Goal: Complete application form

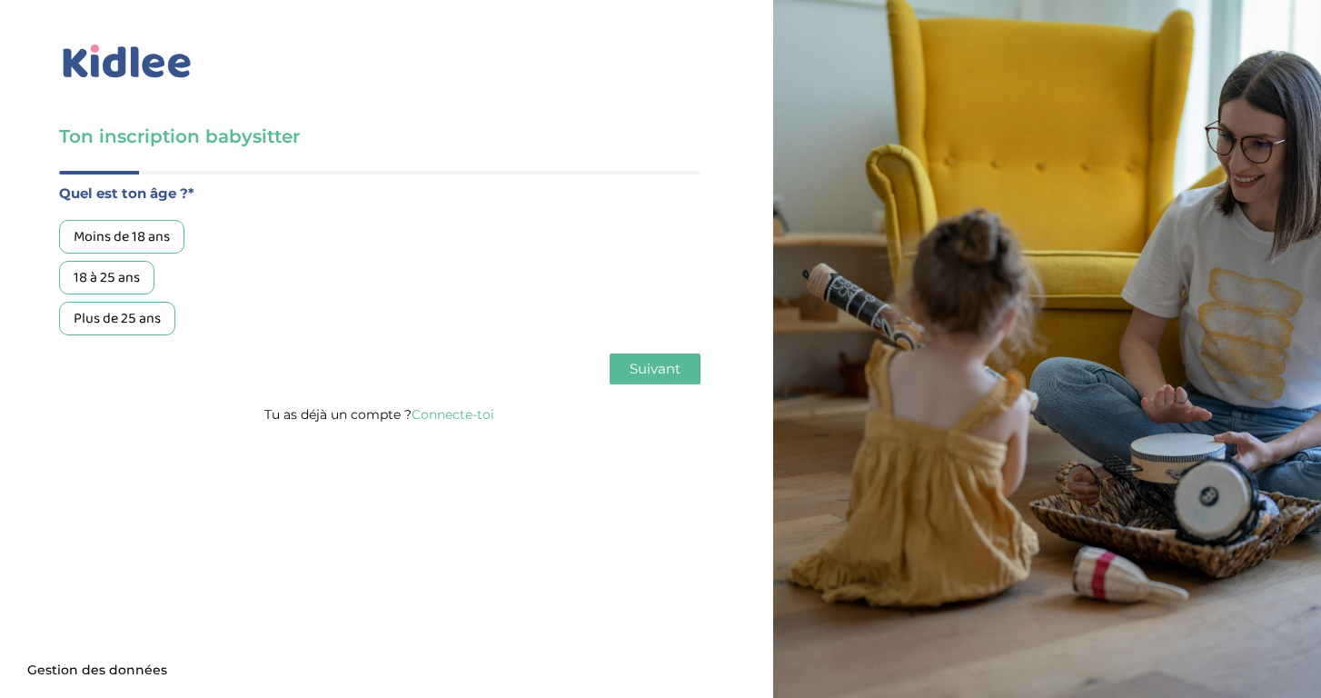
click at [123, 277] on div "18 à 25 ans" at bounding box center [106, 278] width 95 height 34
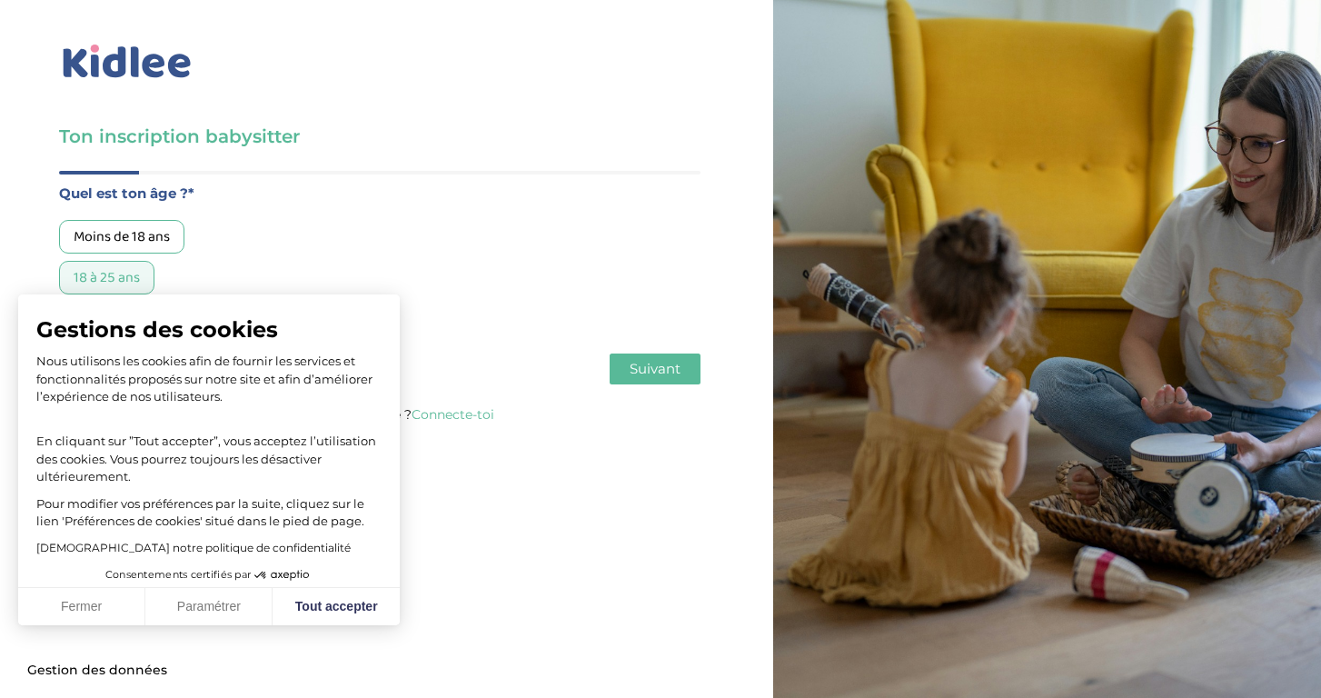
click at [653, 364] on span "Suivant" at bounding box center [655, 368] width 51 height 17
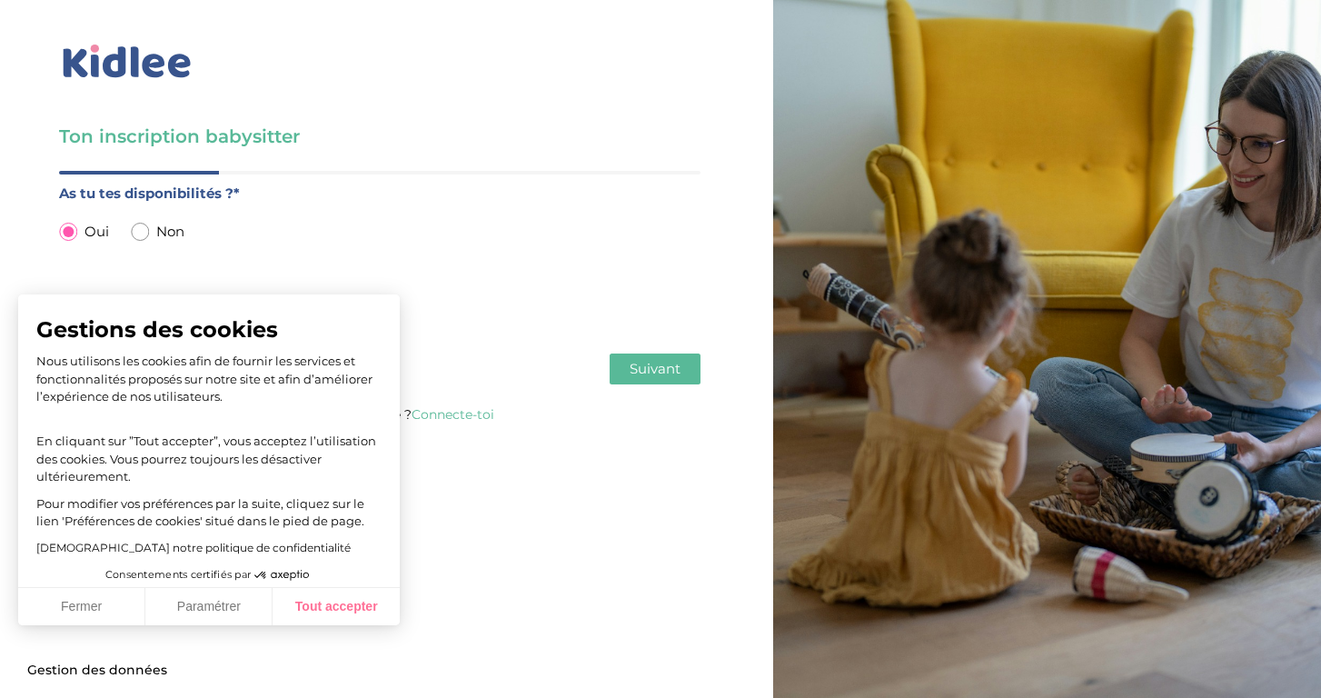
click at [301, 611] on button "Tout accepter" at bounding box center [336, 607] width 127 height 38
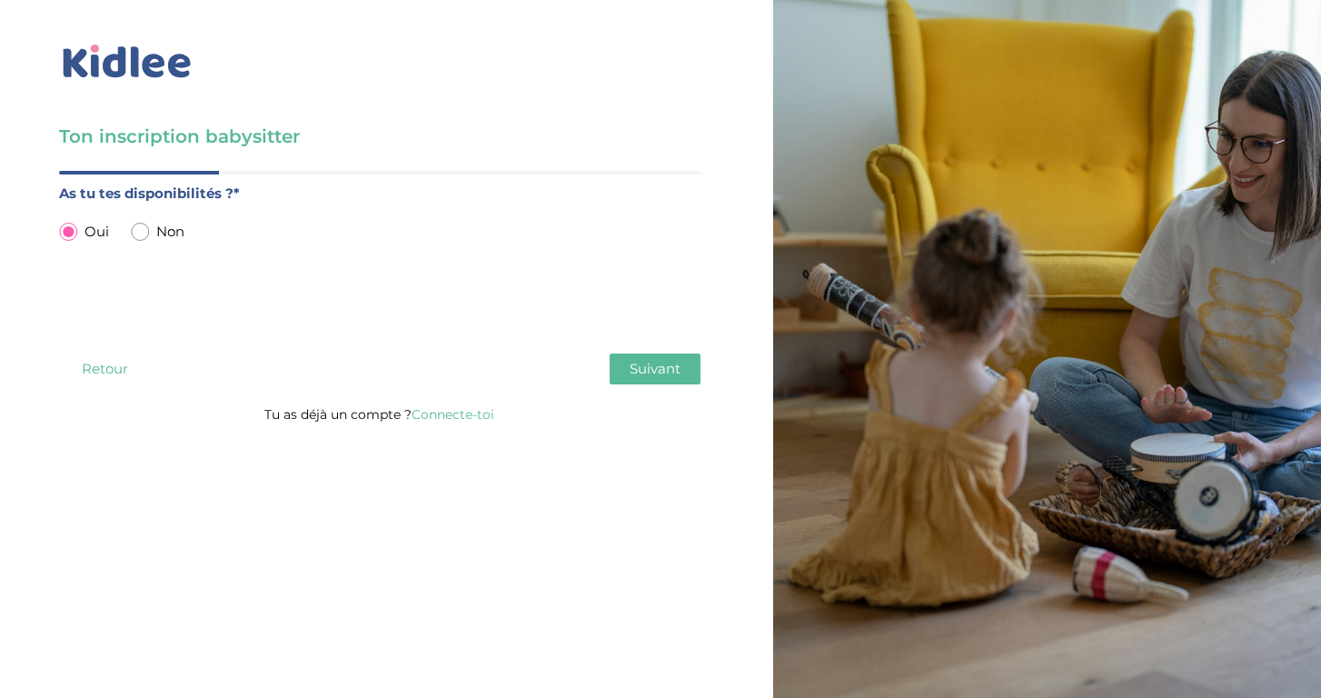
click at [628, 381] on button "Suivant" at bounding box center [655, 368] width 91 height 31
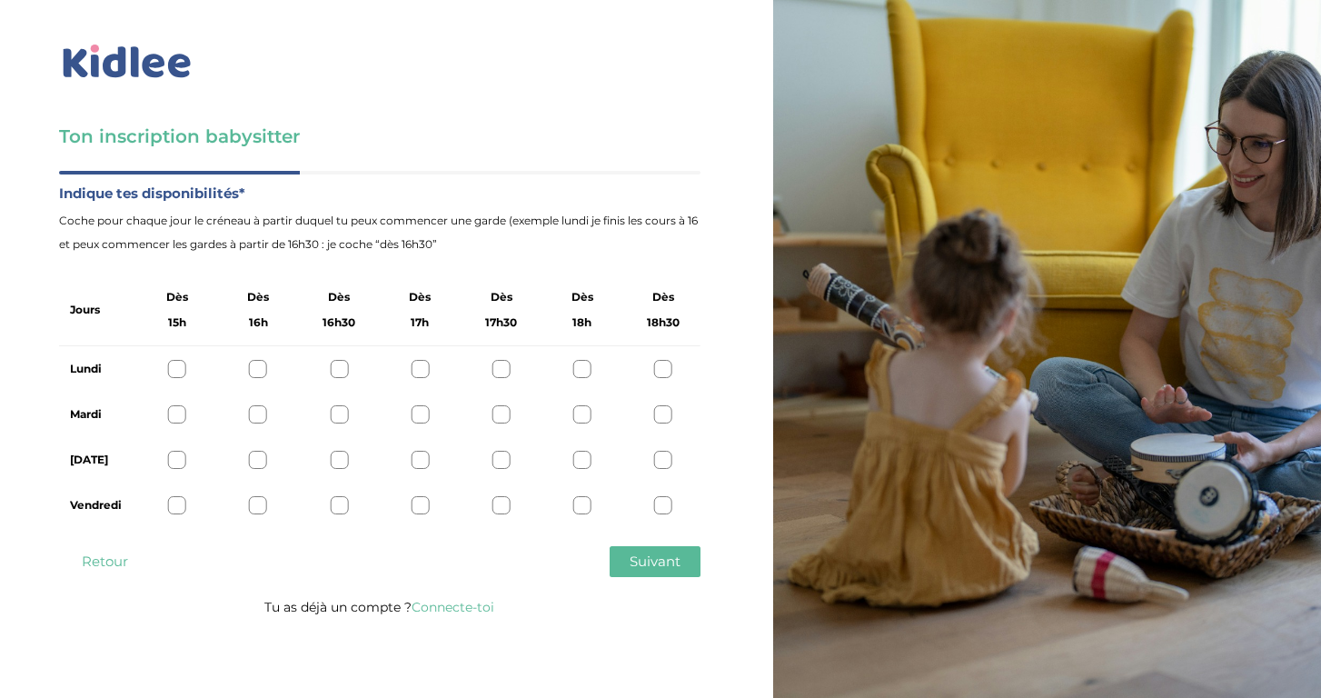
click at [180, 369] on div at bounding box center [177, 369] width 18 height 18
click at [668, 372] on div at bounding box center [663, 369] width 18 height 18
click at [661, 372] on icon at bounding box center [664, 369] width 14 height 14
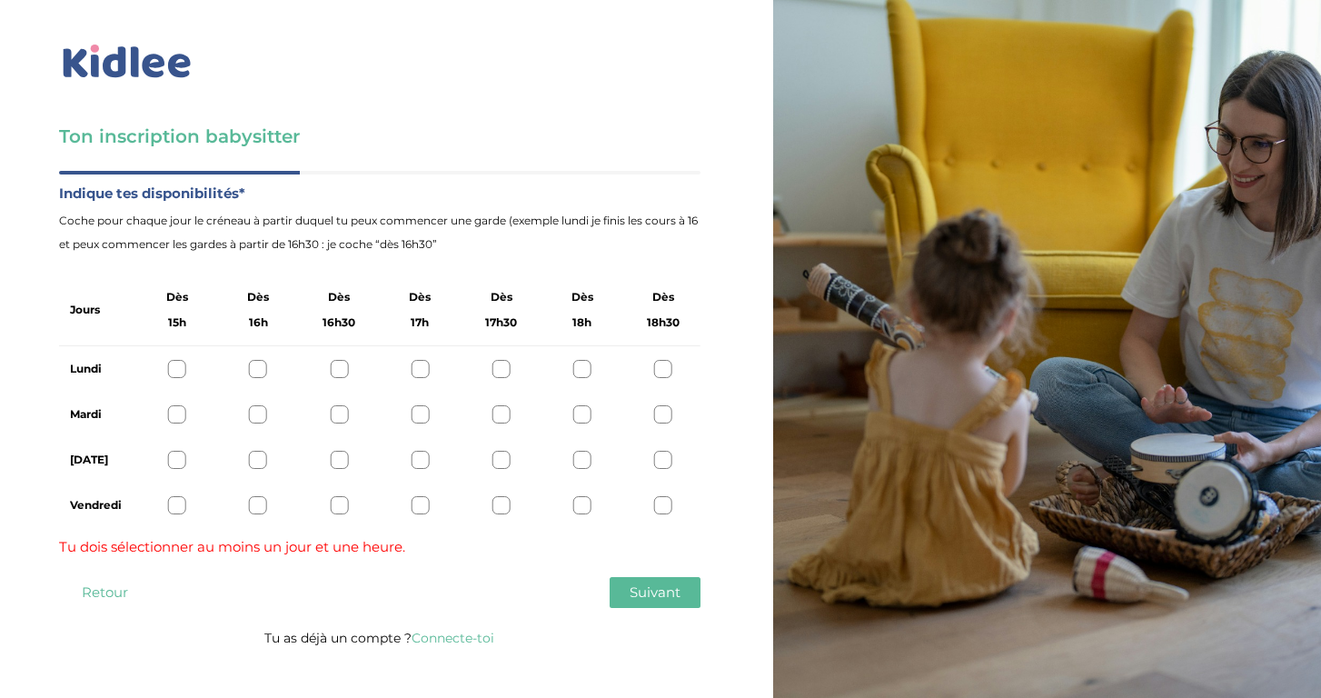
click at [656, 372] on div at bounding box center [663, 369] width 18 height 18
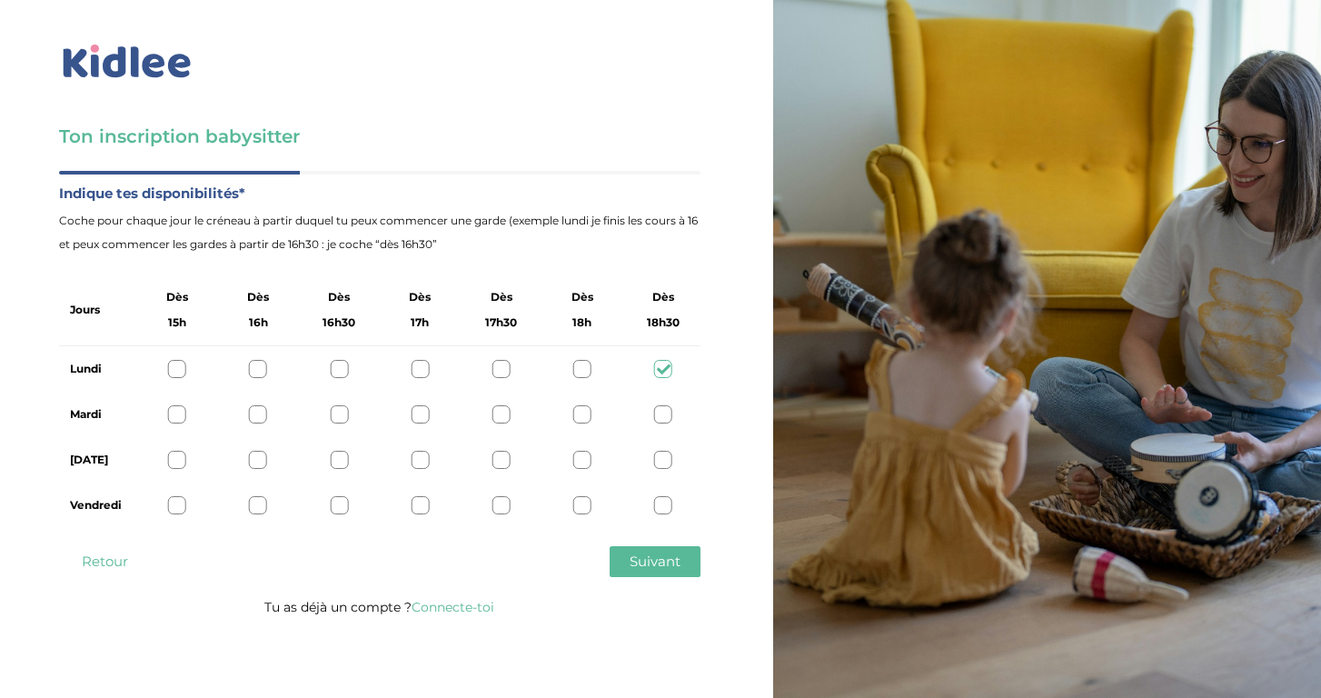
click at [176, 416] on div at bounding box center [177, 414] width 18 height 18
click at [178, 460] on div at bounding box center [177, 460] width 18 height 18
click at [661, 499] on div at bounding box center [663, 505] width 18 height 18
click at [641, 558] on span "Suivant" at bounding box center [655, 560] width 51 height 17
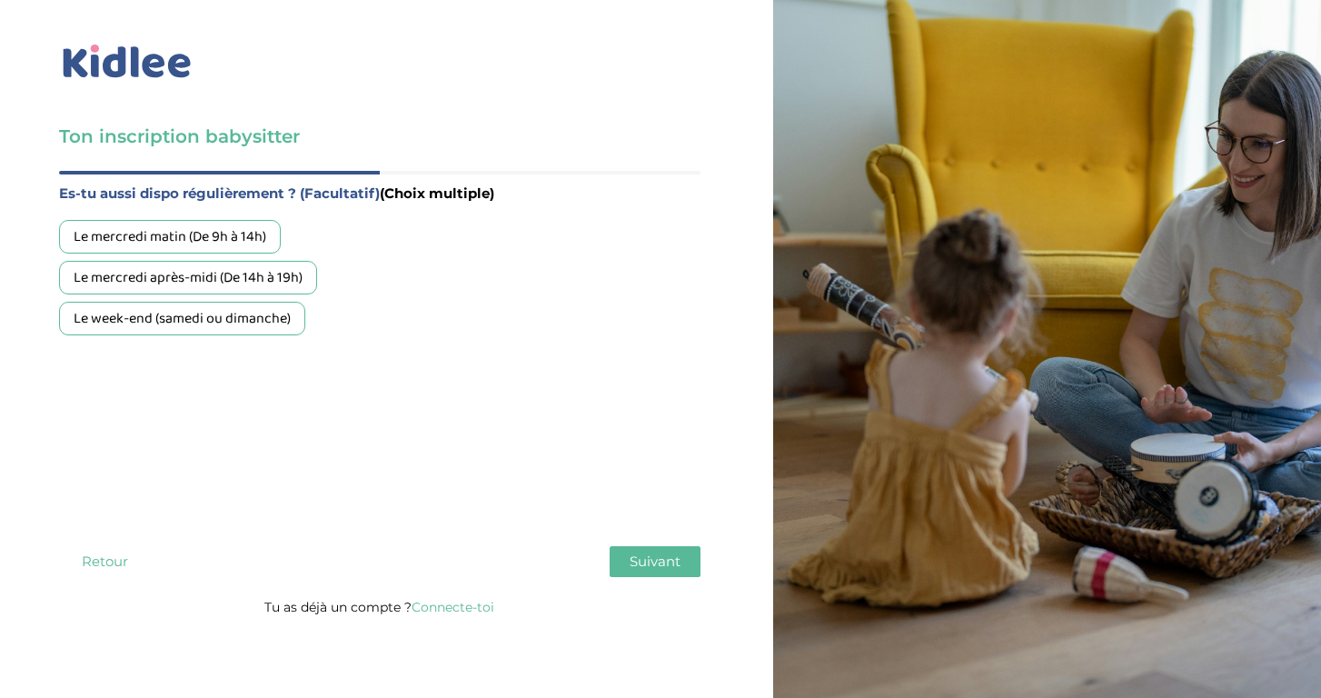
click at [638, 551] on button "Suivant" at bounding box center [655, 561] width 91 height 31
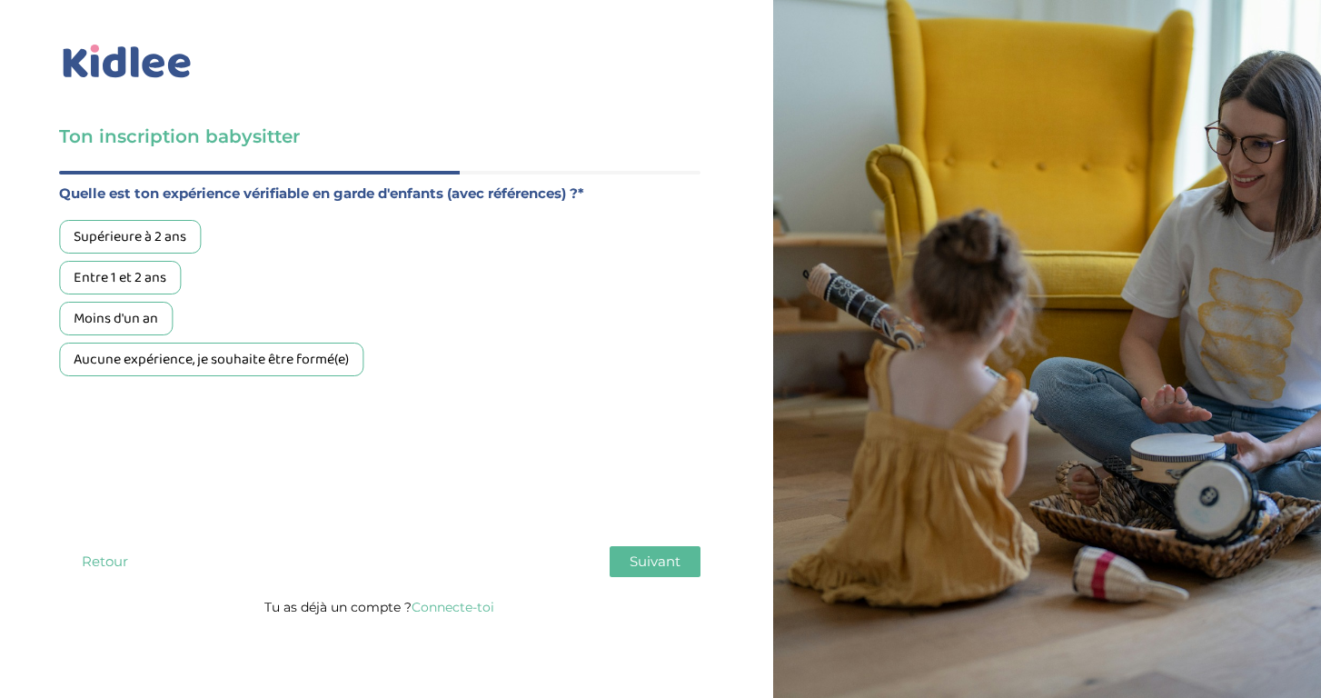
click at [143, 235] on div "Supérieure à 2 ans" at bounding box center [130, 237] width 142 height 34
click at [144, 279] on div "Entre 1 et 2 ans" at bounding box center [120, 278] width 122 height 34
click at [140, 305] on div "Moins d'un an" at bounding box center [116, 319] width 114 height 34
click at [217, 290] on div "Supérieure à 2 ans Entre 1 et 2 ans Moins d'un an Aucune expérience, je souhait…" at bounding box center [379, 298] width 641 height 156
click at [111, 279] on div "Entre 1 et 2 ans" at bounding box center [120, 278] width 122 height 34
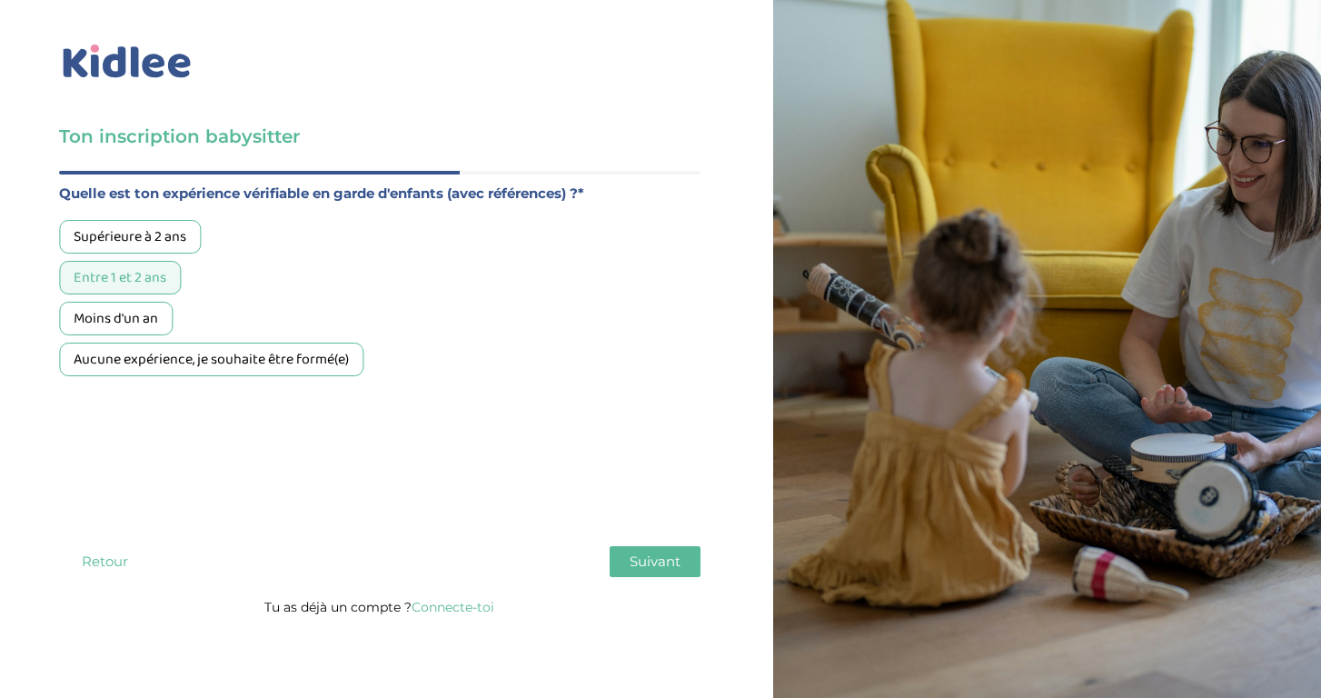
click at [113, 309] on div "Moins d'un an" at bounding box center [116, 319] width 114 height 34
click at [124, 246] on div "Supérieure à 2 ans" at bounding box center [130, 237] width 142 height 34
click at [109, 308] on div "Moins d'un an" at bounding box center [116, 319] width 114 height 34
click at [113, 312] on div "Moins d'un an" at bounding box center [116, 319] width 114 height 34
click at [113, 295] on div "Supérieure à 2 ans Entre 1 et 2 ans Moins d'un an Aucune expérience, je souhait…" at bounding box center [379, 298] width 641 height 156
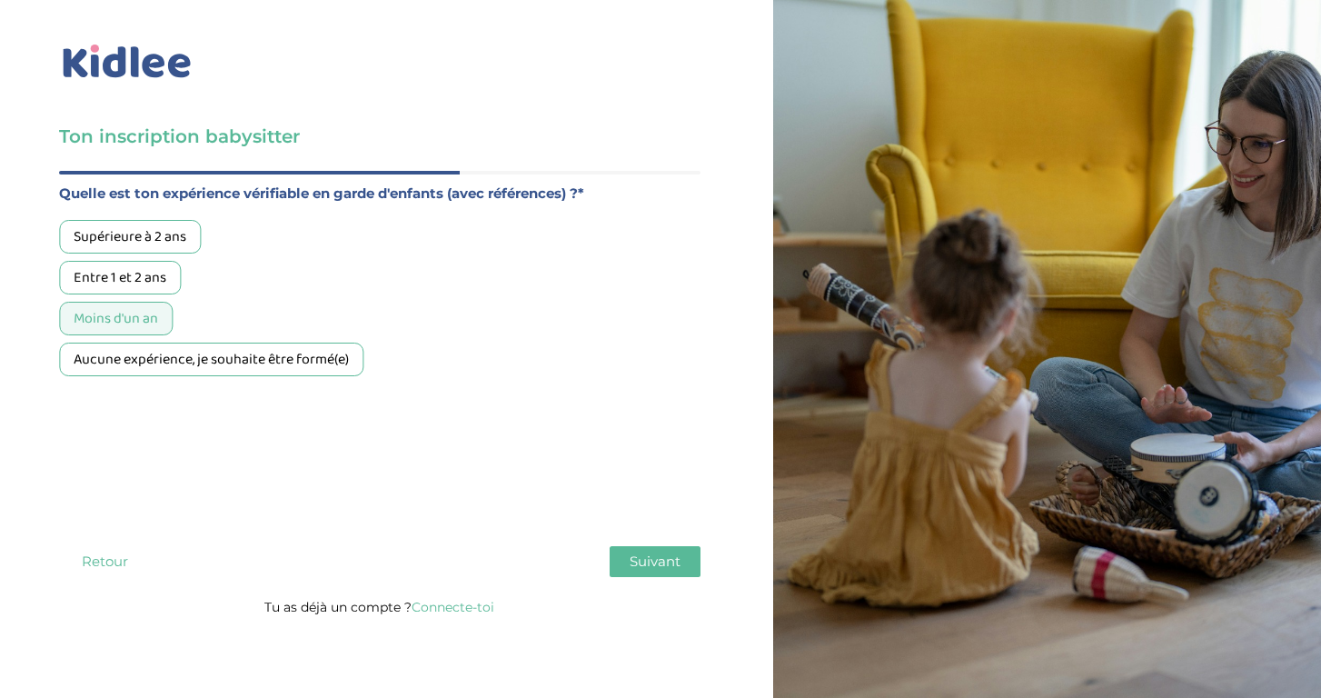
click at [122, 275] on div "Entre 1 et 2 ans" at bounding box center [120, 278] width 122 height 34
click at [123, 223] on div "Supérieure à 2 ans" at bounding box center [130, 237] width 142 height 34
click at [636, 565] on span "Suivant" at bounding box center [655, 560] width 51 height 17
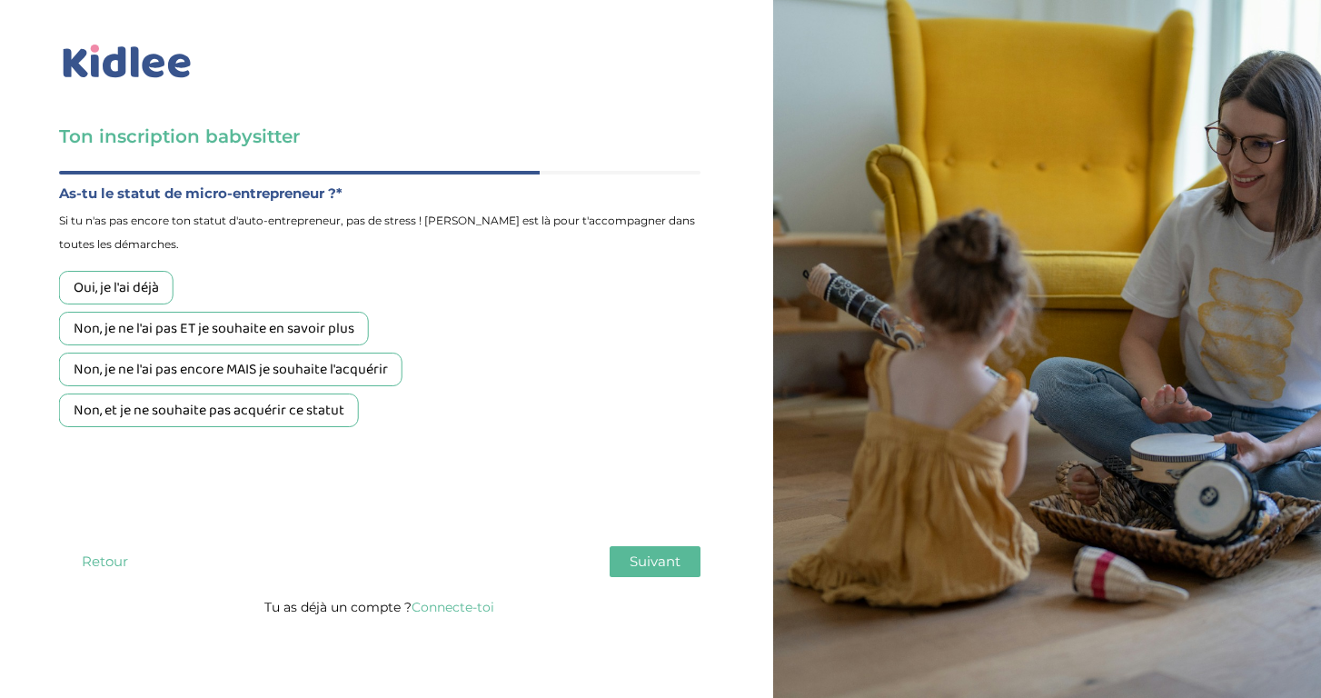
click at [142, 411] on div "Non, et je ne souhaite pas acquérir ce statut" at bounding box center [209, 410] width 300 height 34
click at [632, 565] on span "Suivant" at bounding box center [655, 560] width 51 height 17
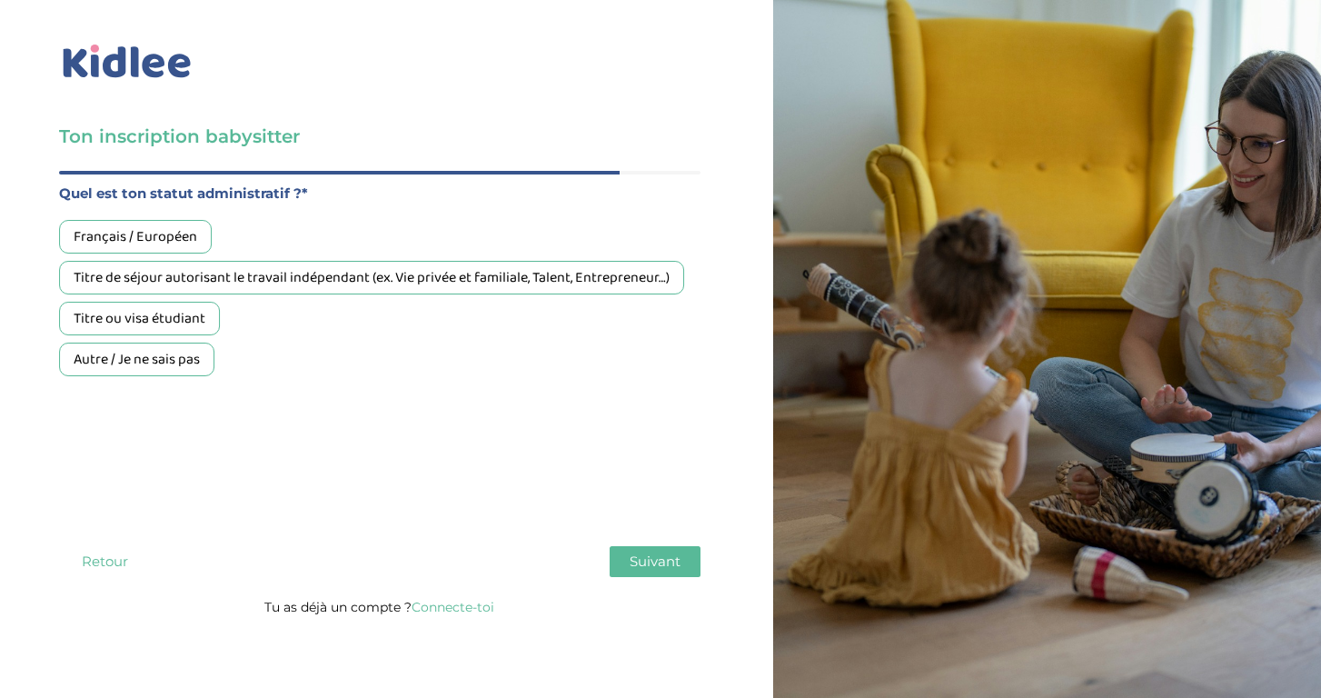
click at [177, 242] on div "Français / Européen" at bounding box center [135, 237] width 153 height 34
click at [619, 560] on button "Suivant" at bounding box center [655, 561] width 91 height 31
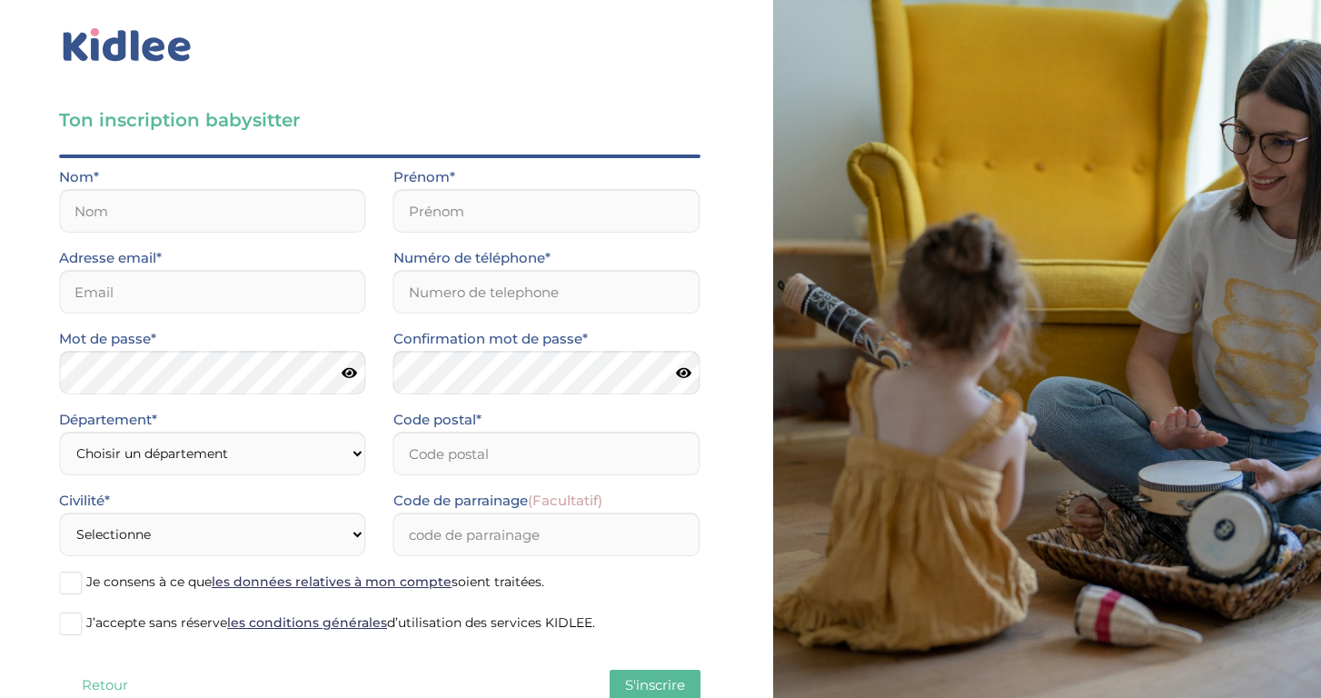
scroll to position [15, 0]
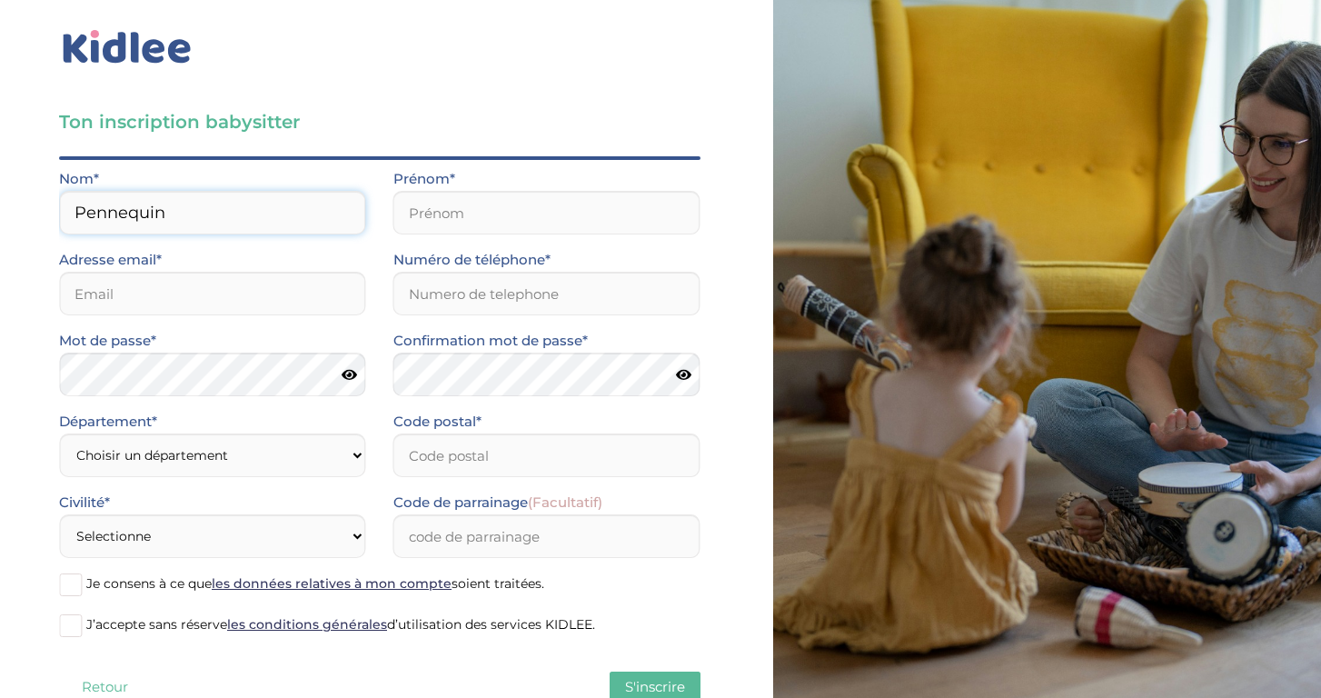
type input "Pennequin"
type input "Nina"
type input "nina.pennequin@gmail.com"
type input "06"
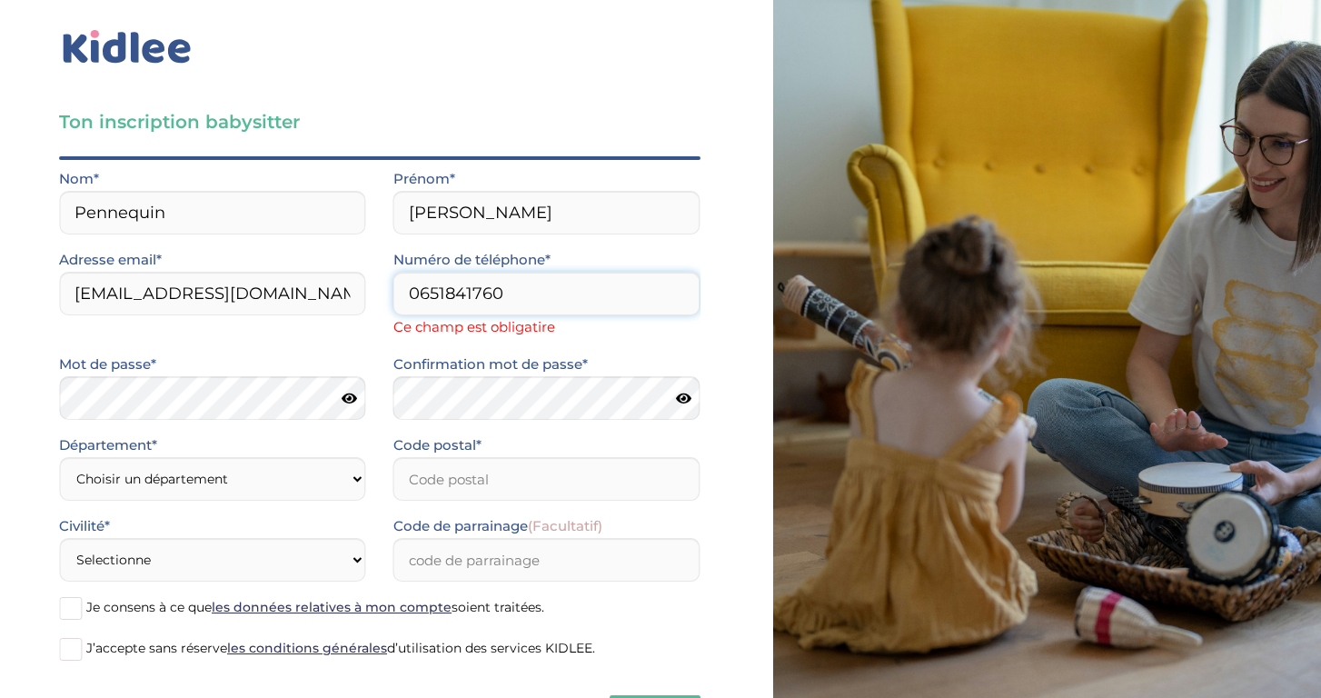
type input "0651841760"
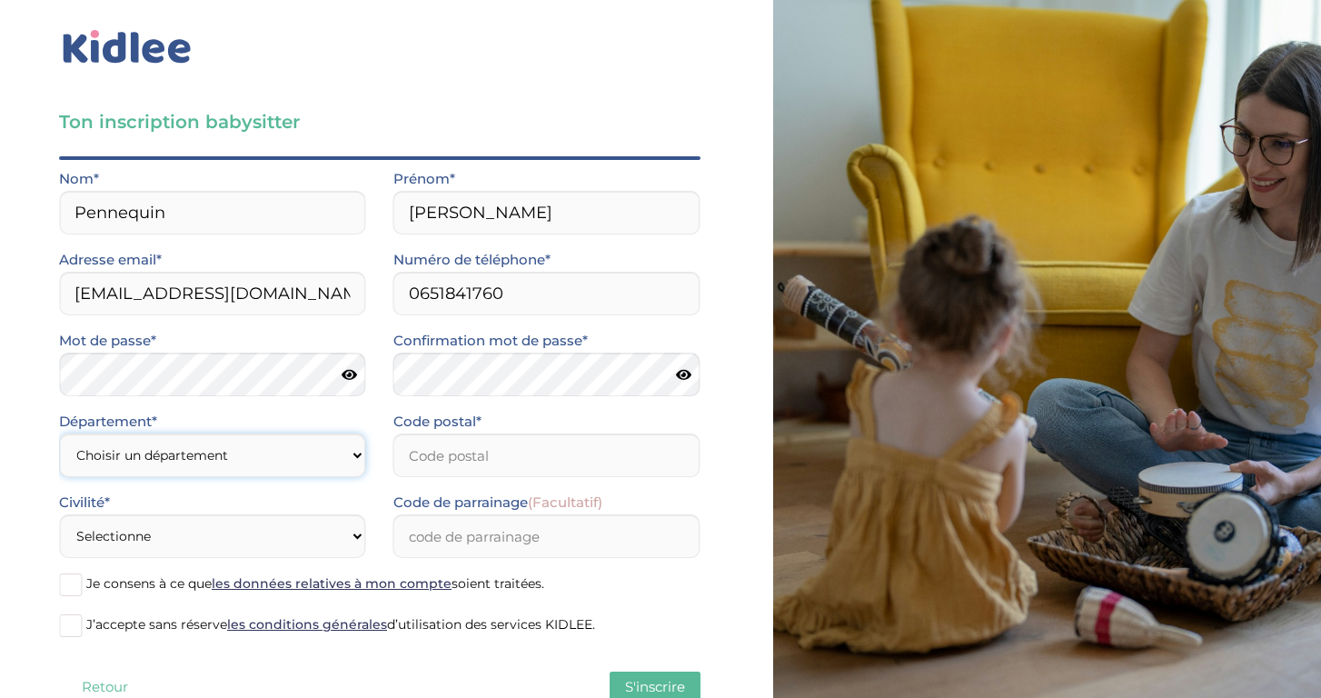
select select "94"
click at [458, 467] on input "Code postal*" at bounding box center [546, 455] width 307 height 44
type input "94100"
select select "1"
click at [495, 532] on input "Code de parrainage (Facultatif)" at bounding box center [546, 536] width 307 height 44
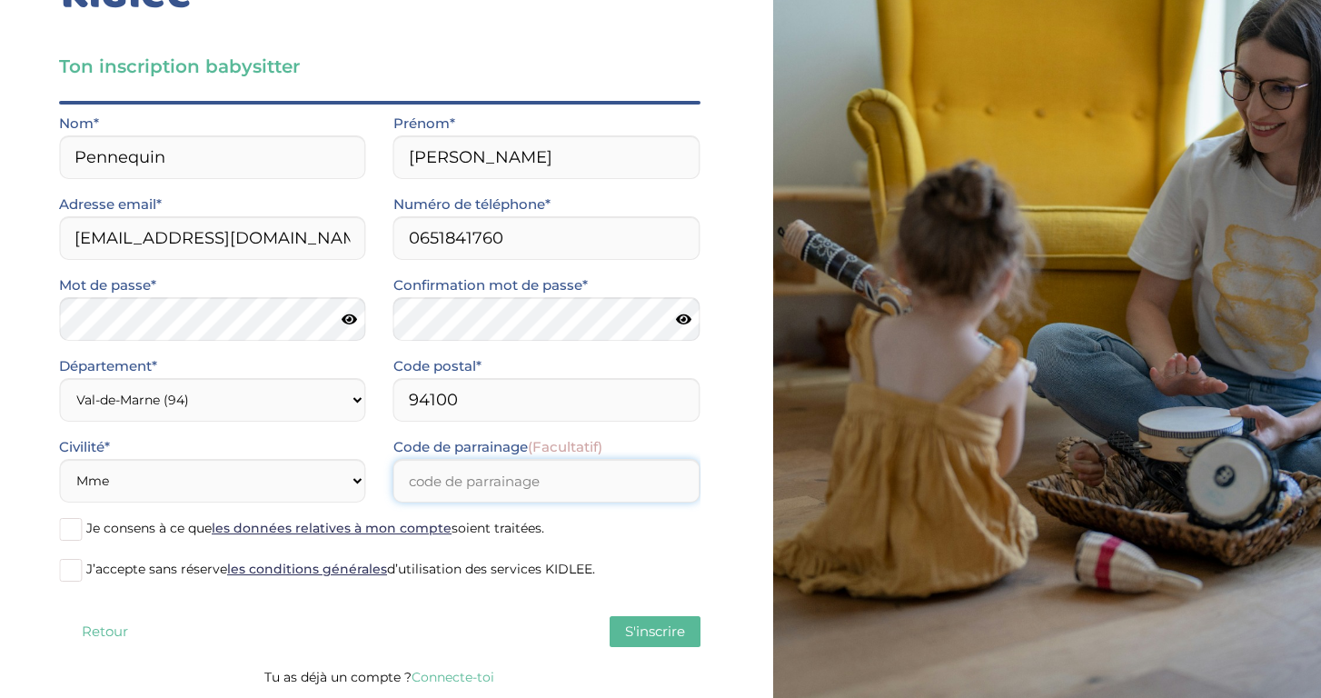
scroll to position [70, 0]
click at [650, 639] on span "S'inscrire" at bounding box center [655, 630] width 60 height 17
click at [77, 573] on span at bounding box center [70, 570] width 23 height 23
click at [0, 0] on input "J’accepte sans réserve les conditions générales d’utilisation des services KIDL…" at bounding box center [0, 0] width 0 height 0
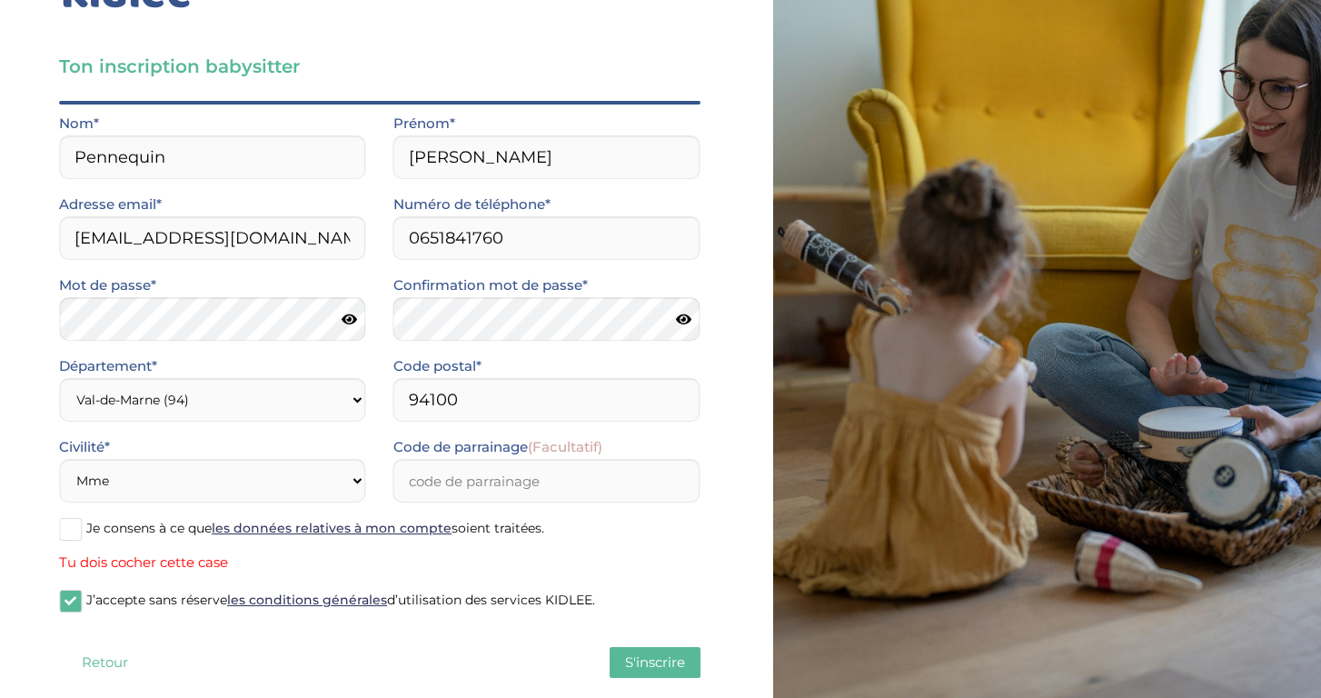
click at [68, 537] on span at bounding box center [70, 529] width 23 height 23
click at [0, 0] on input "Je consens à ce que les données relatives à mon compte soient traitées." at bounding box center [0, 0] width 0 height 0
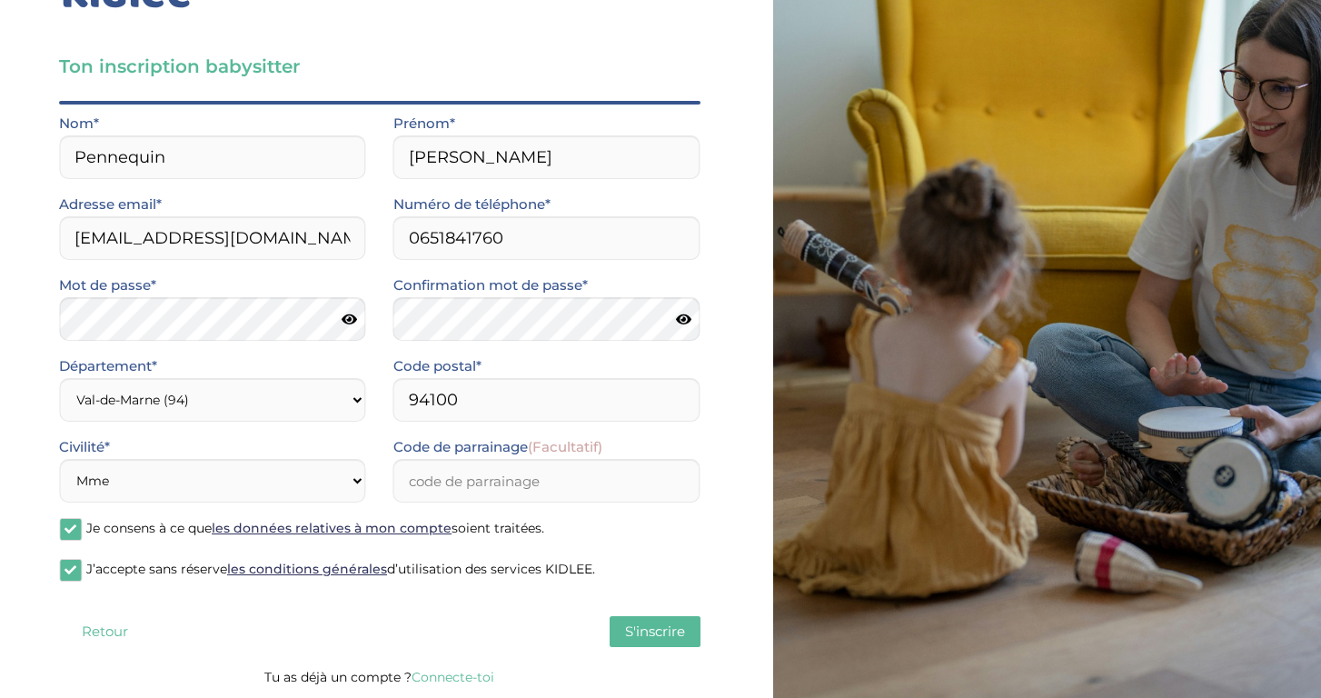
click at [72, 571] on span at bounding box center [70, 570] width 23 height 23
click at [0, 0] on input "J’accepte sans réserve les conditions générales d’utilisation des services KIDL…" at bounding box center [0, 0] width 0 height 0
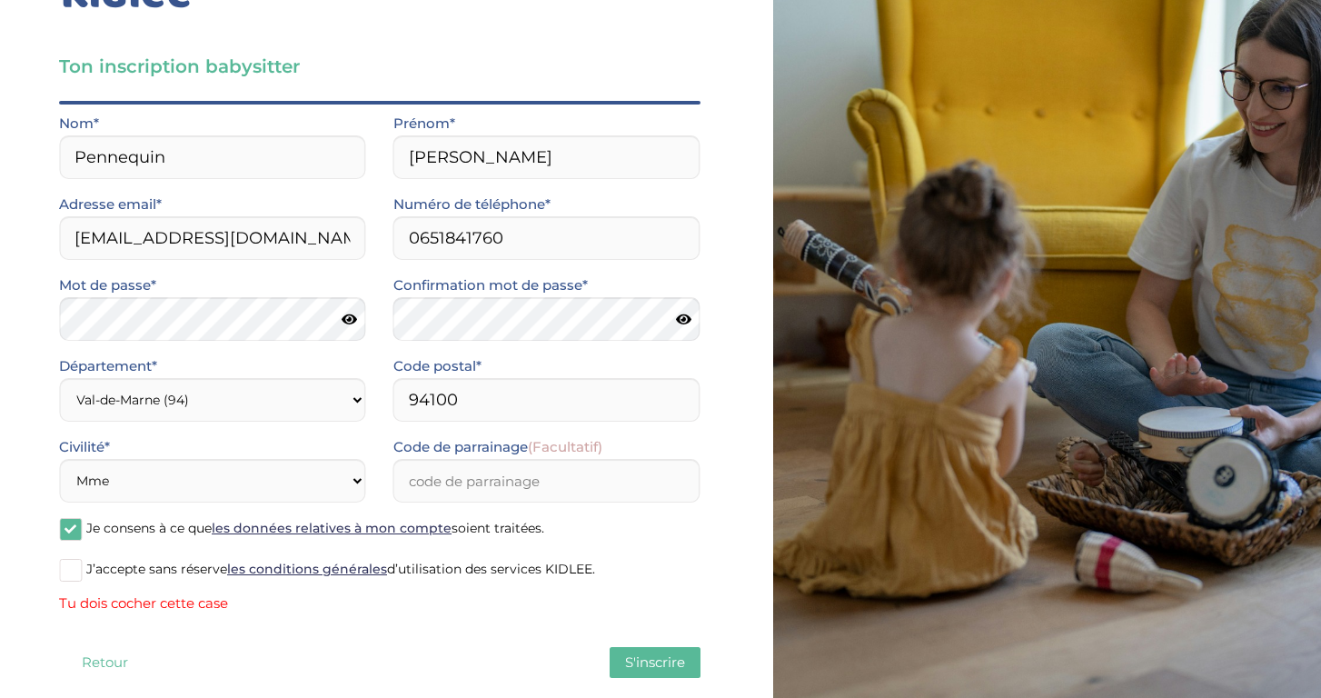
click at [71, 572] on span at bounding box center [70, 570] width 23 height 23
click at [0, 0] on input "J’accepte sans réserve les conditions générales d’utilisation des services KIDL…" at bounding box center [0, 0] width 0 height 0
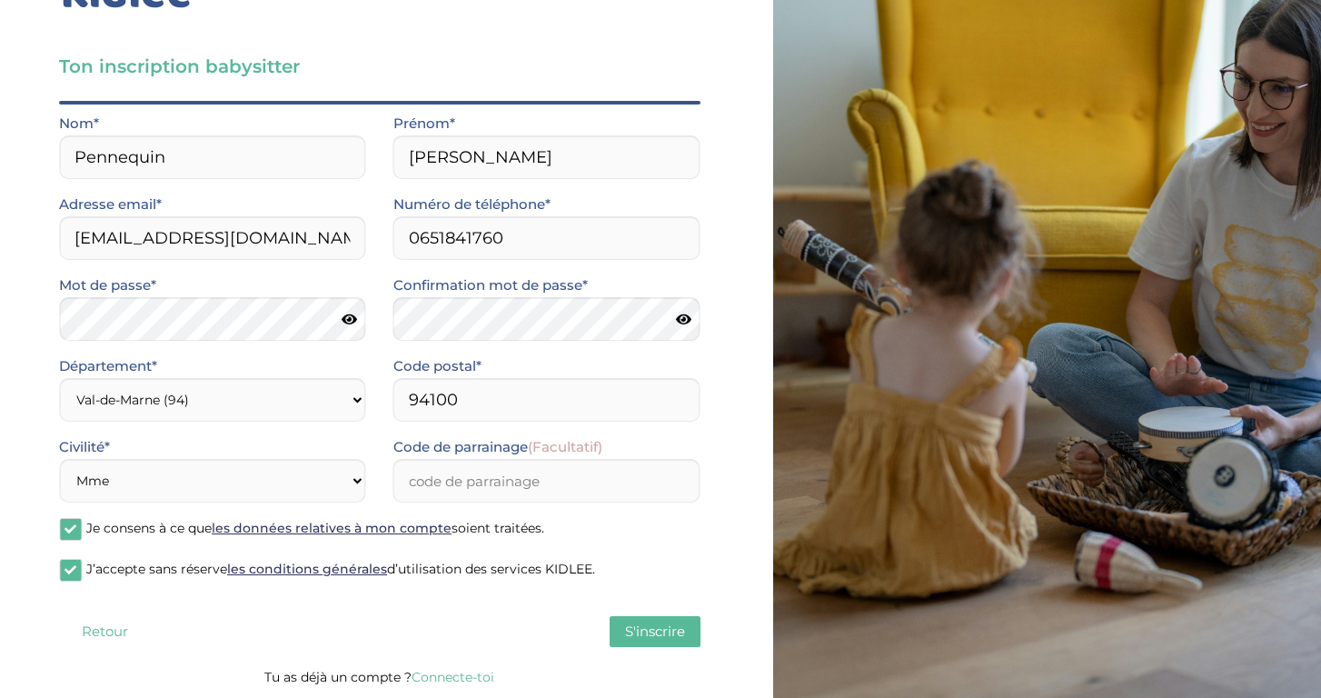
click at [663, 625] on span "S'inscrire" at bounding box center [655, 630] width 60 height 17
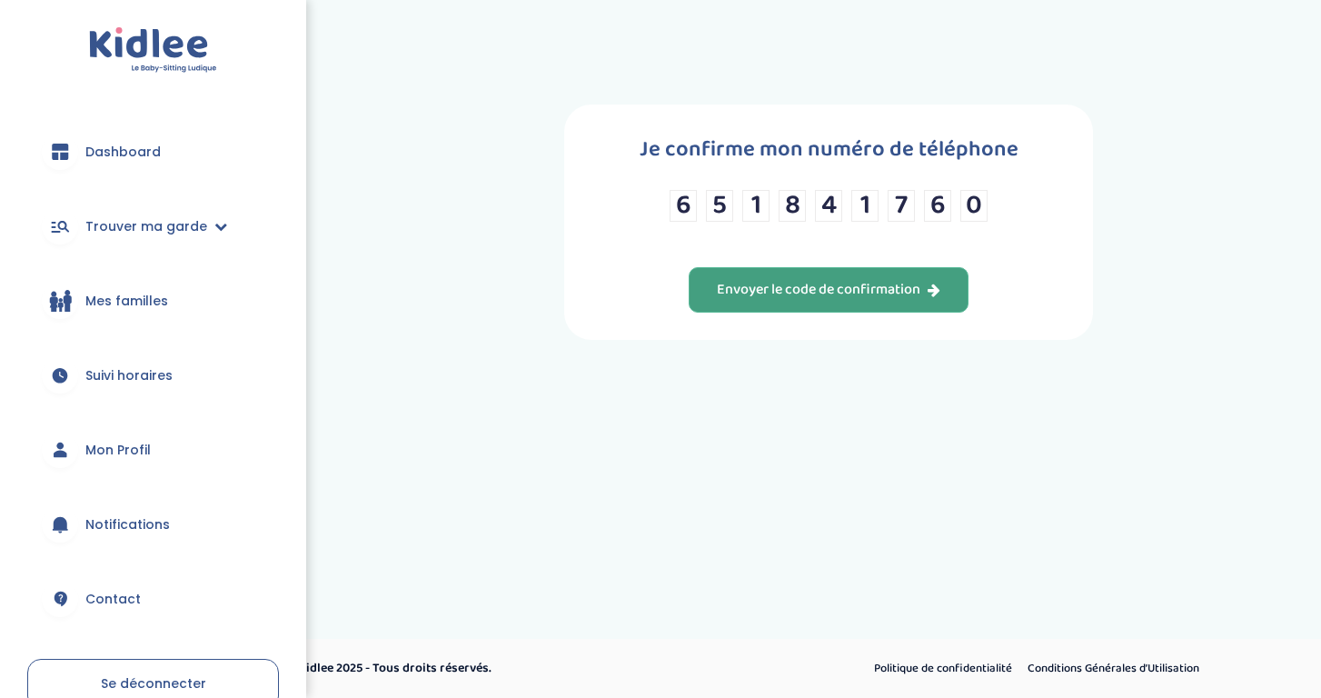
click at [732, 297] on div "Envoyer le code de confirmation" at bounding box center [828, 290] width 223 height 21
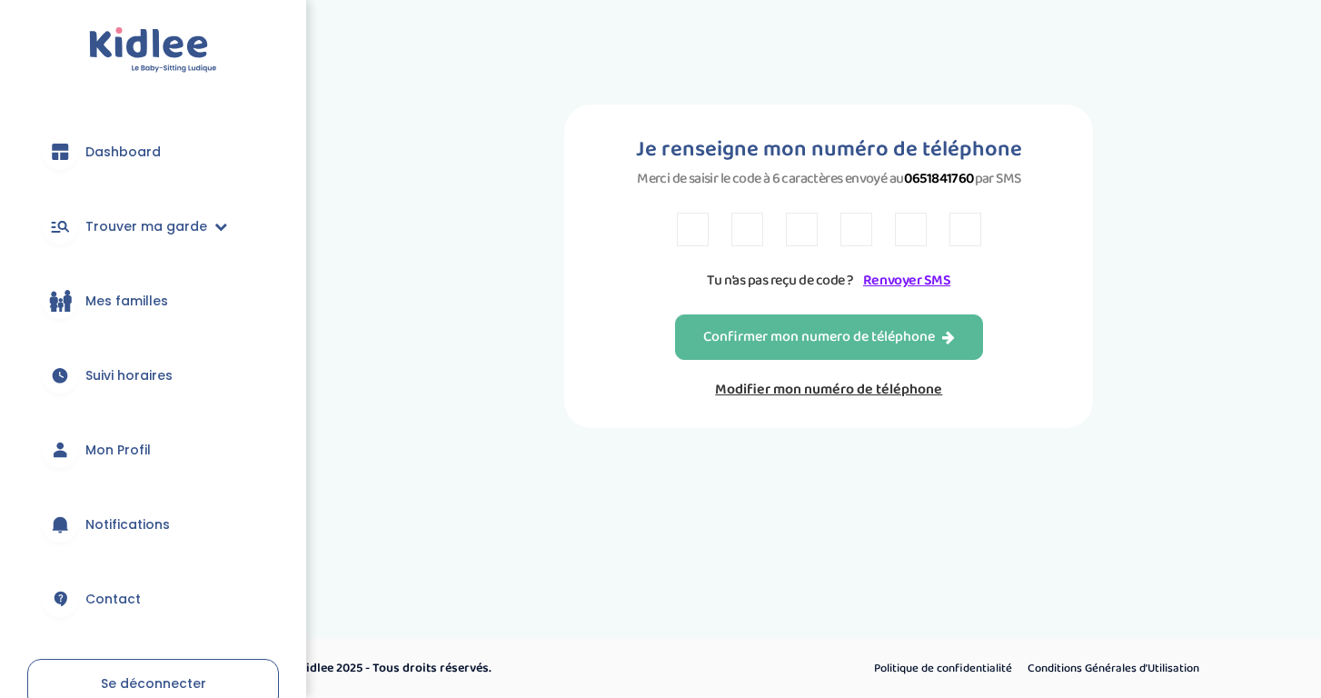
click at [701, 238] on input "text" at bounding box center [693, 230] width 32 height 34
type input "7"
type input "z"
type input "a"
type input "3"
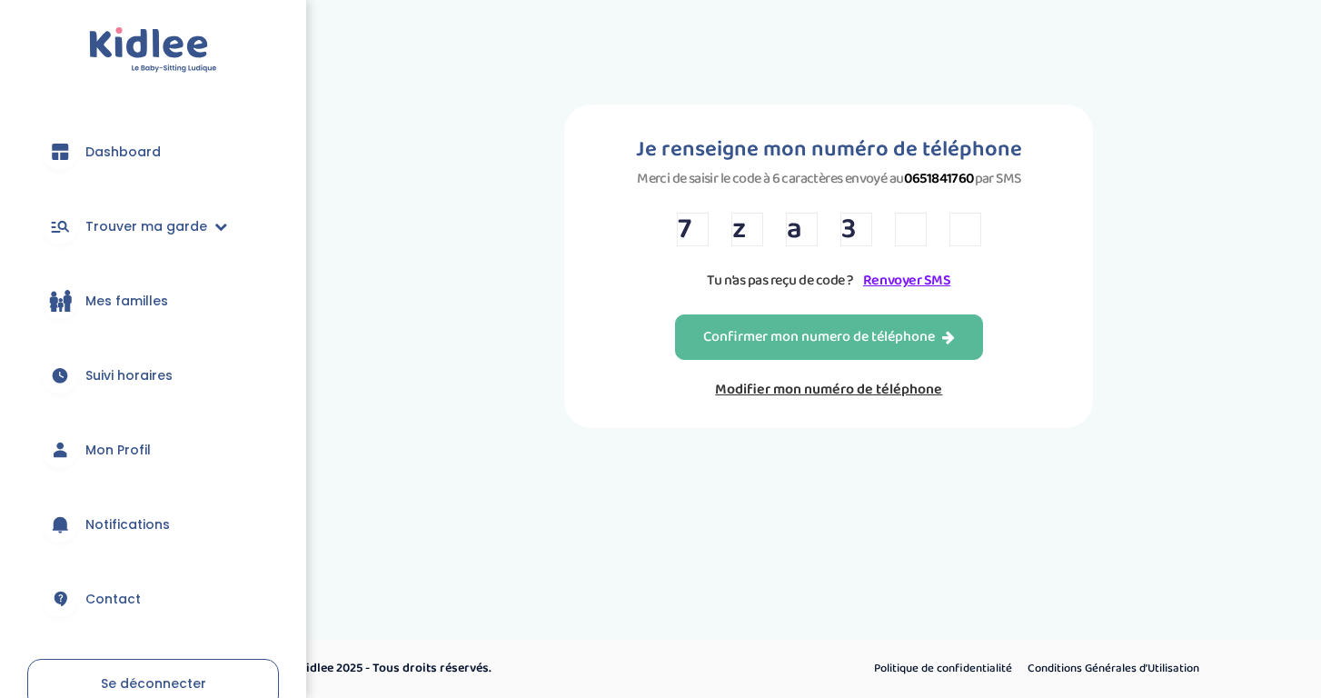
type input "b"
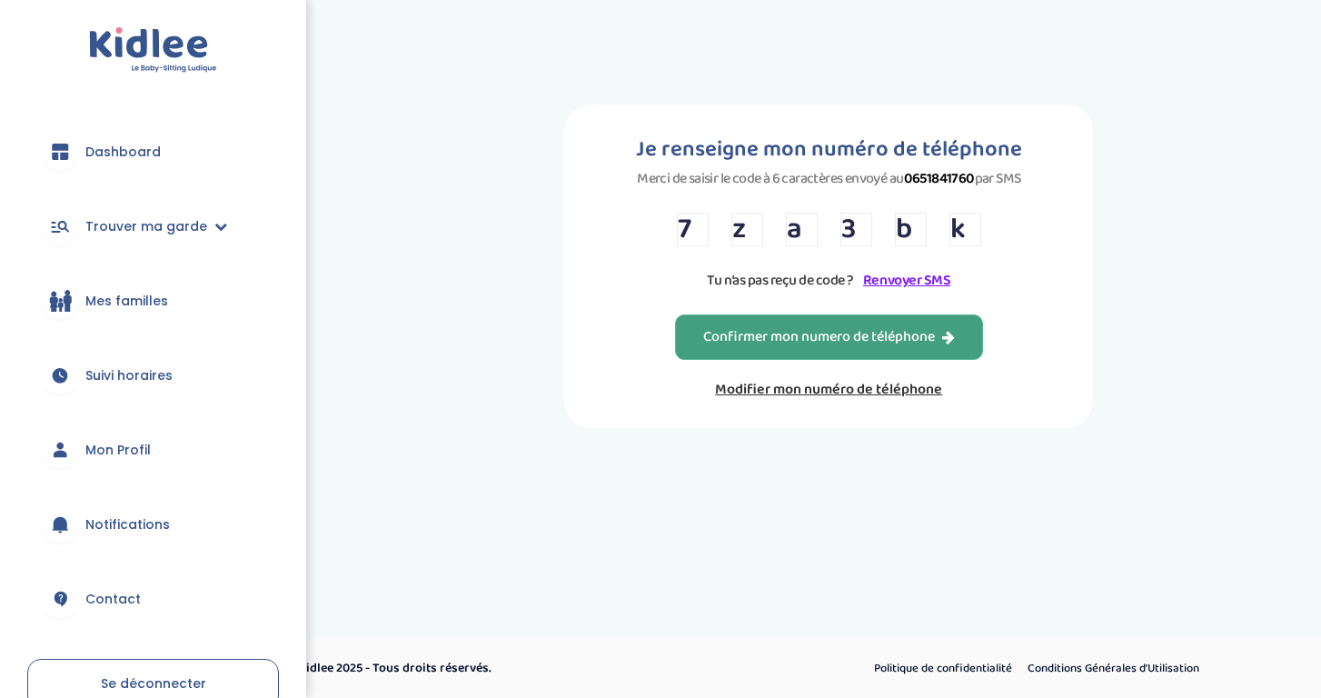
type input "k"
click at [873, 341] on div "Confirmer mon numero de téléphone" at bounding box center [829, 337] width 252 height 21
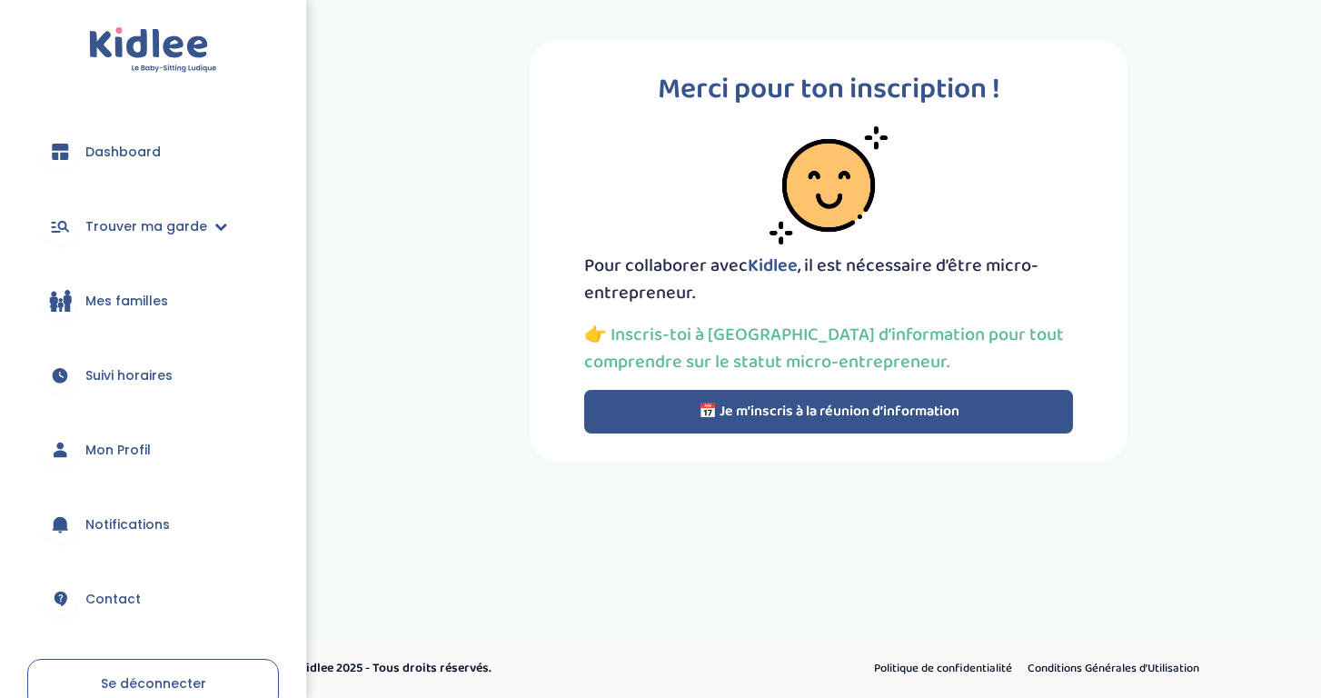
click at [182, 166] on link "Dashboard" at bounding box center [153, 151] width 252 height 65
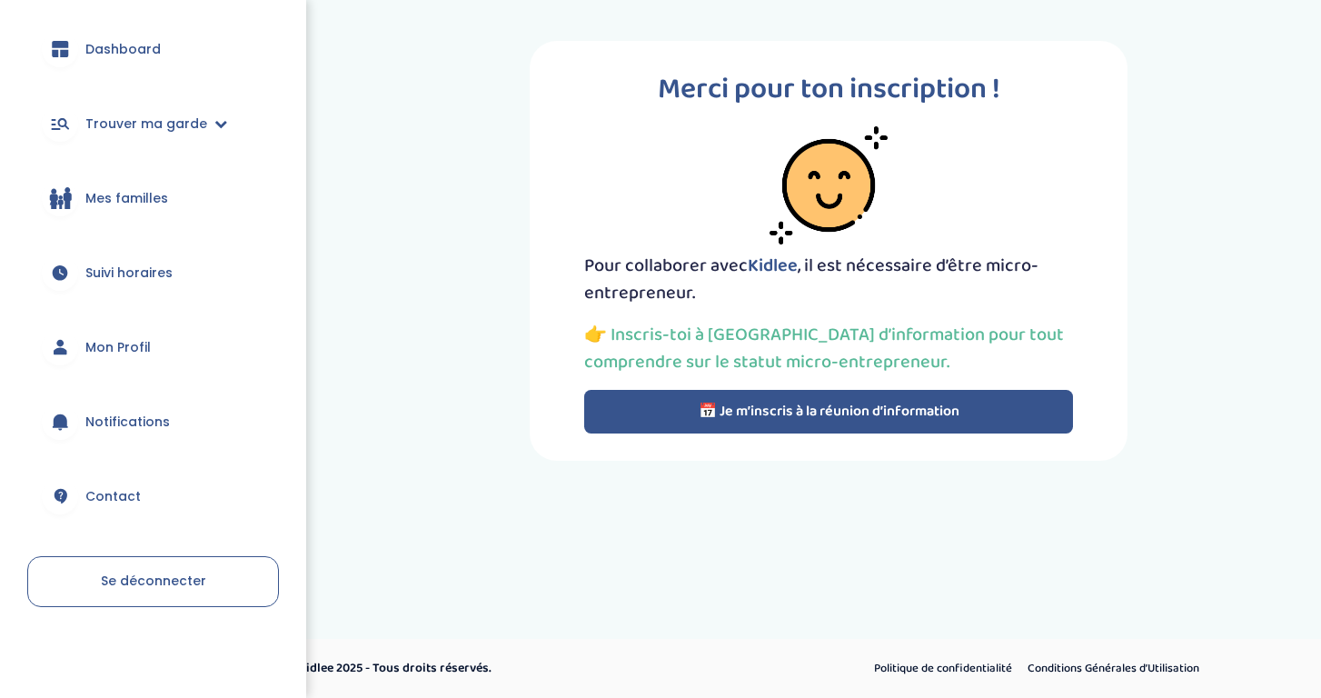
scroll to position [103, 0]
click at [180, 581] on span "Se déconnecter" at bounding box center [153, 580] width 105 height 18
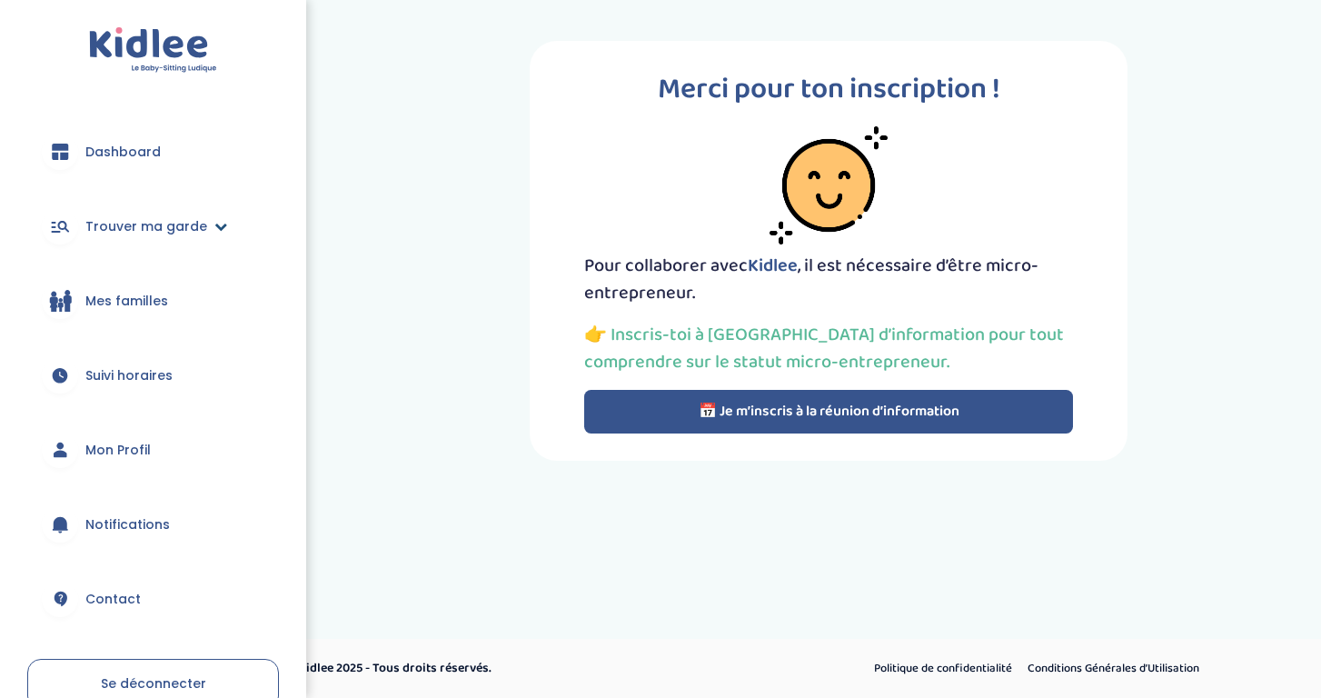
click at [196, 223] on span "Trouver ma garde" at bounding box center [146, 226] width 122 height 19
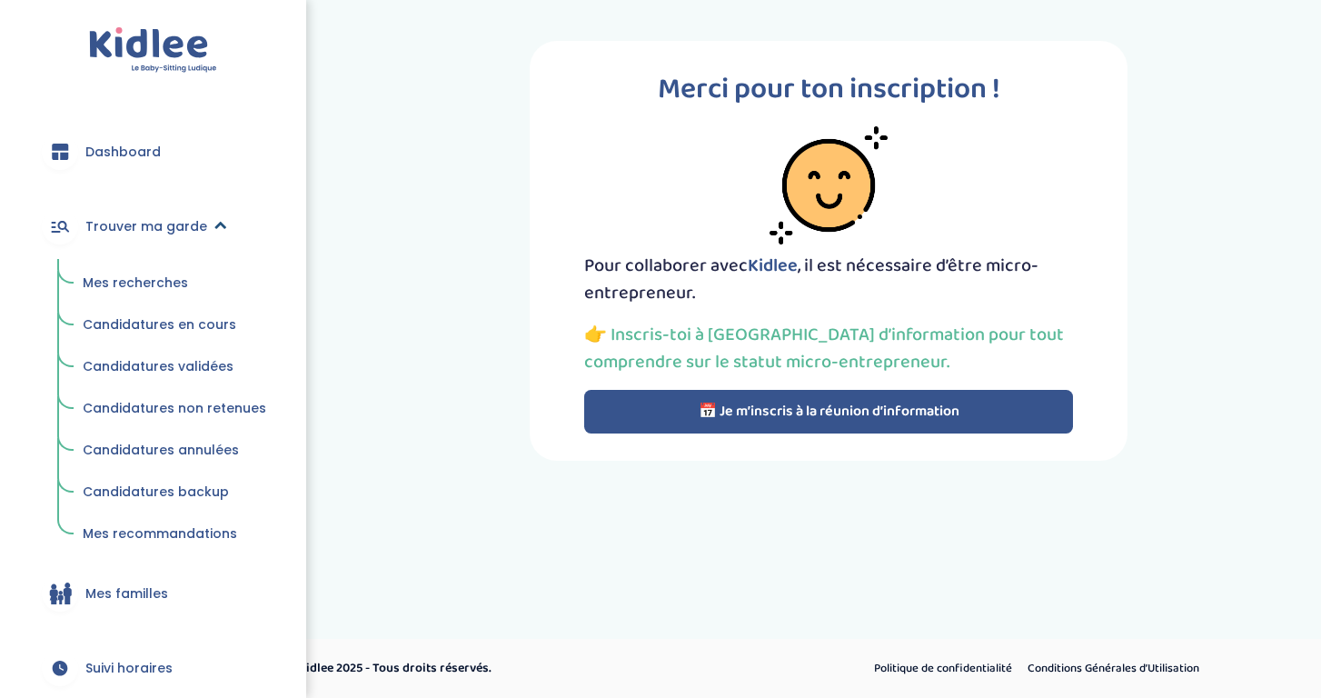
click at [196, 222] on span "Trouver ma garde" at bounding box center [146, 226] width 122 height 19
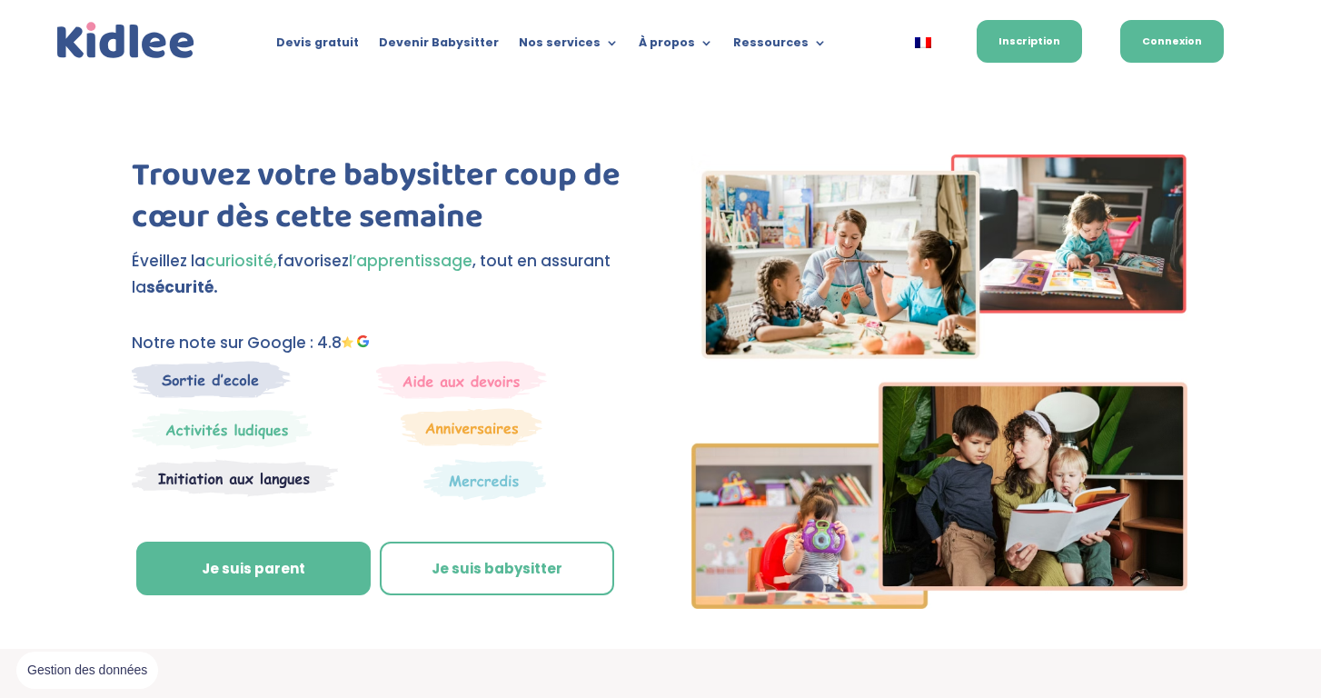
click at [1176, 49] on link "Connexion" at bounding box center [1172, 41] width 104 height 43
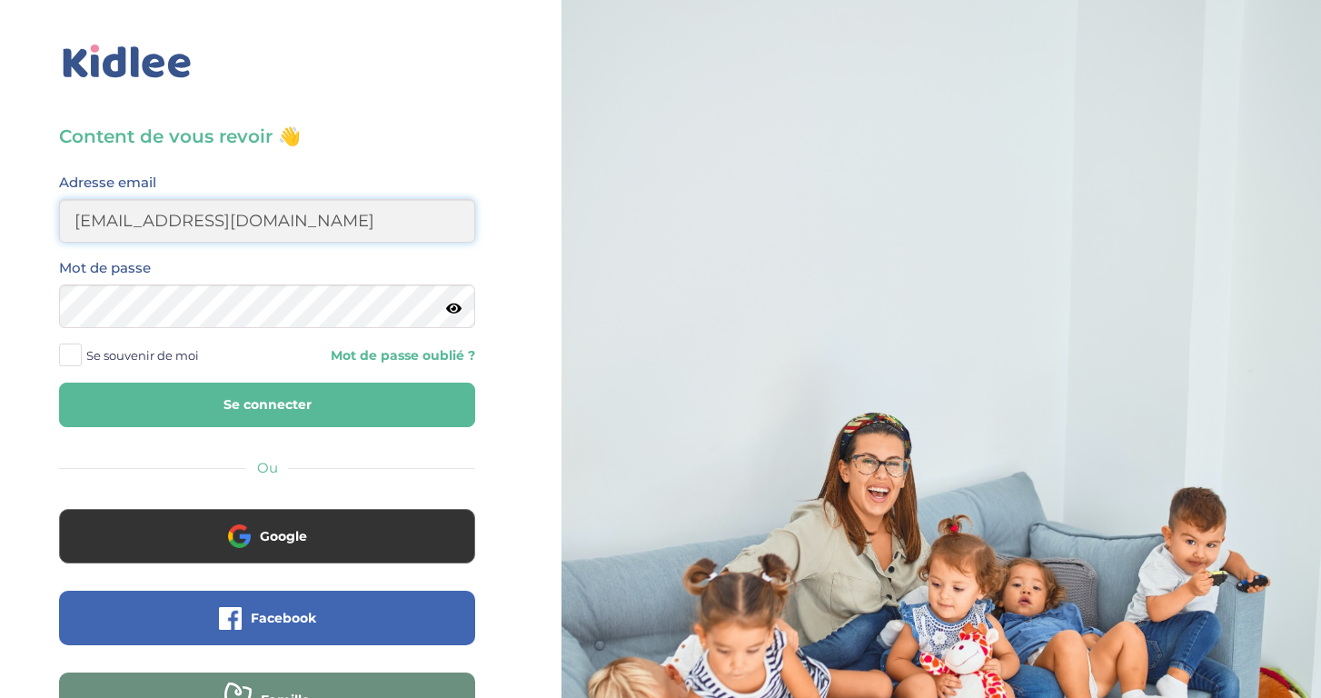
type input "[EMAIL_ADDRESS][DOMAIN_NAME]"
click at [154, 397] on button "Se connecter" at bounding box center [267, 404] width 416 height 45
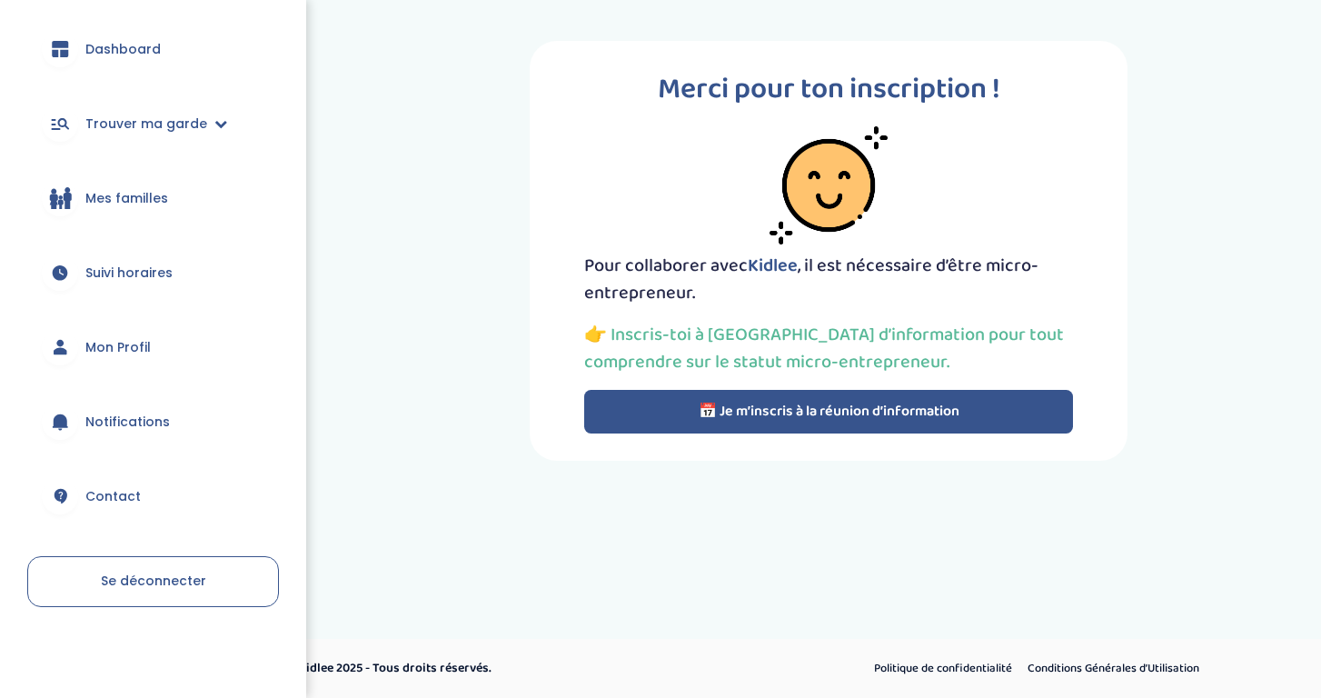
scroll to position [103, 0]
click at [90, 352] on span "Mon Profil" at bounding box center [117, 347] width 65 height 19
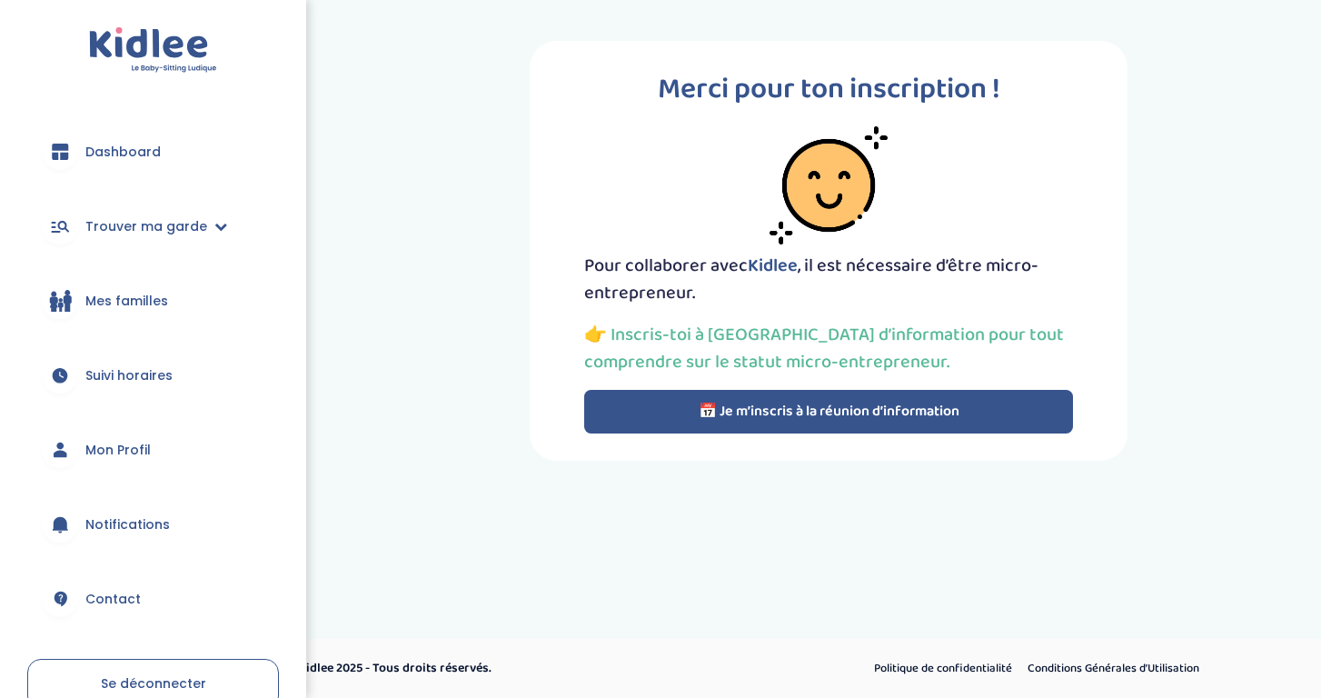
click at [116, 449] on span "Mon Profil" at bounding box center [117, 450] width 65 height 19
click at [144, 678] on span "Se déconnecter" at bounding box center [153, 683] width 105 height 18
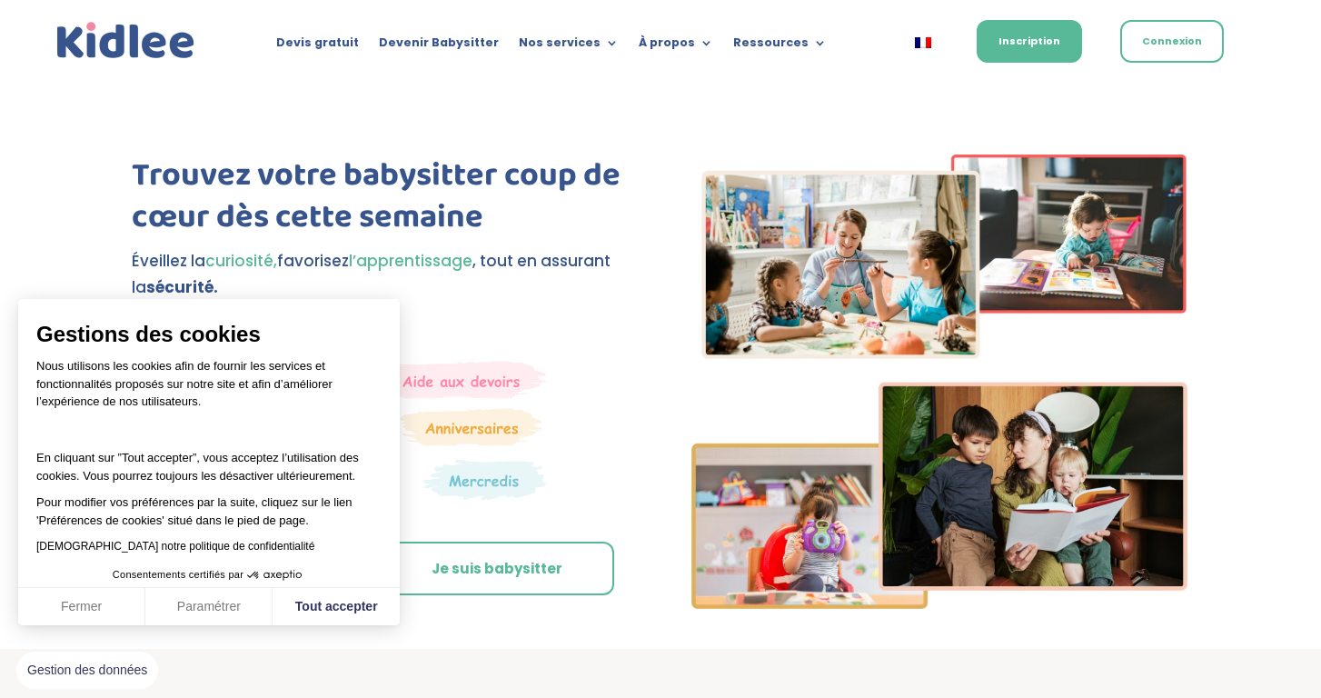
click at [92, 602] on button "Fermer" at bounding box center [81, 607] width 127 height 38
